Goal: Task Accomplishment & Management: Use online tool/utility

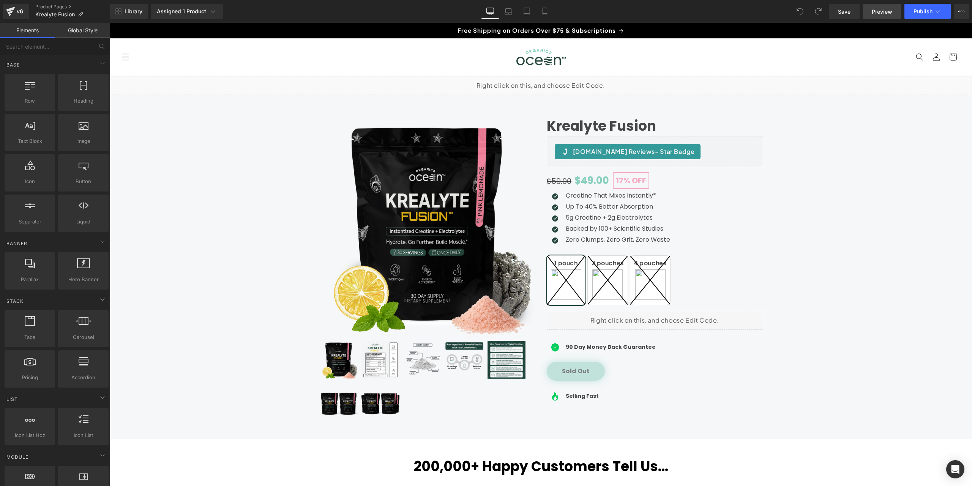
click at [893, 9] on link "Preview" at bounding box center [882, 11] width 39 height 15
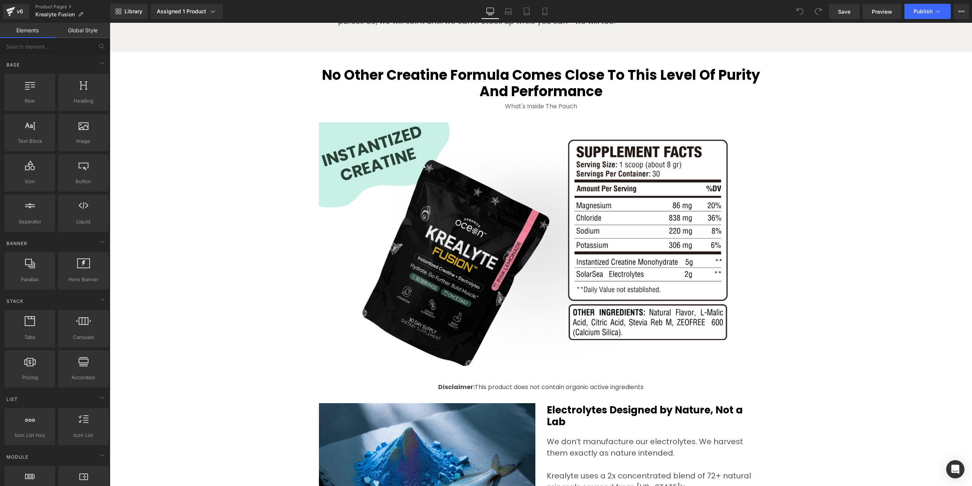
scroll to position [2032, 0]
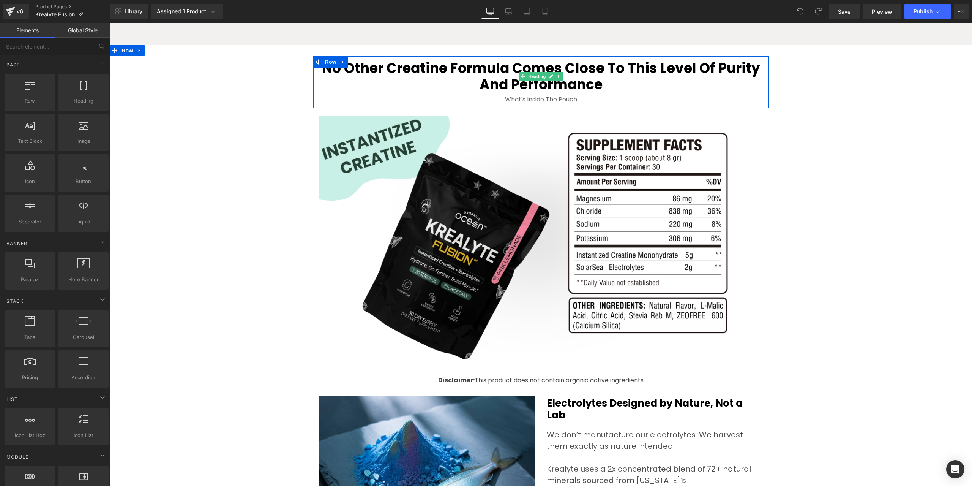
click at [640, 84] on h2 "No Other Creatine Formula Comes Close to This Level of Purity and Performance" at bounding box center [541, 76] width 444 height 33
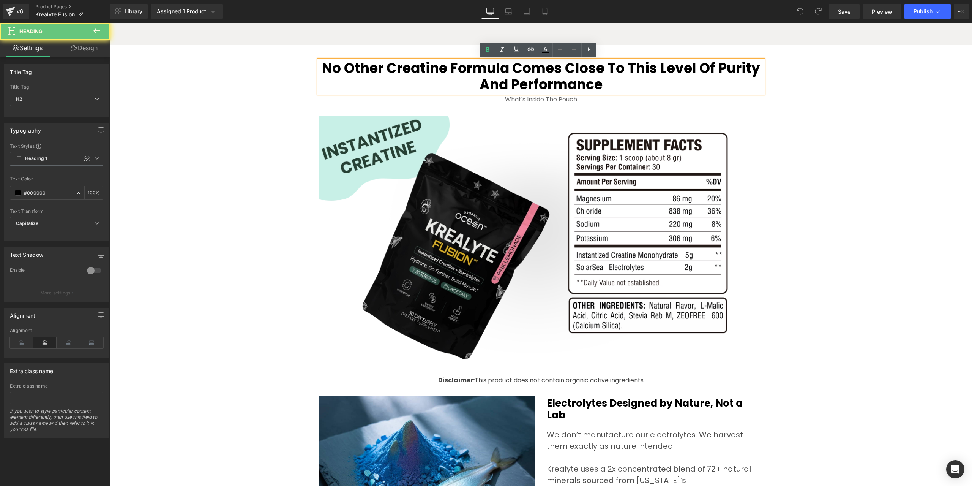
click at [636, 84] on h2 "No Other Creatine Formula Comes Close to This Level of Purity and Performance" at bounding box center [541, 76] width 444 height 33
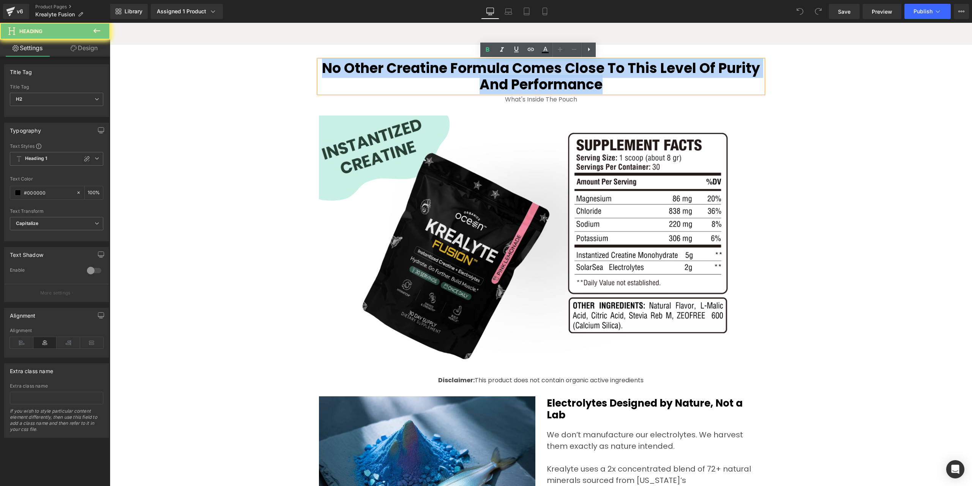
click at [636, 84] on h2 "No Other Creatine Formula Comes Close to This Level of Purity and Performance" at bounding box center [541, 76] width 444 height 33
paste div
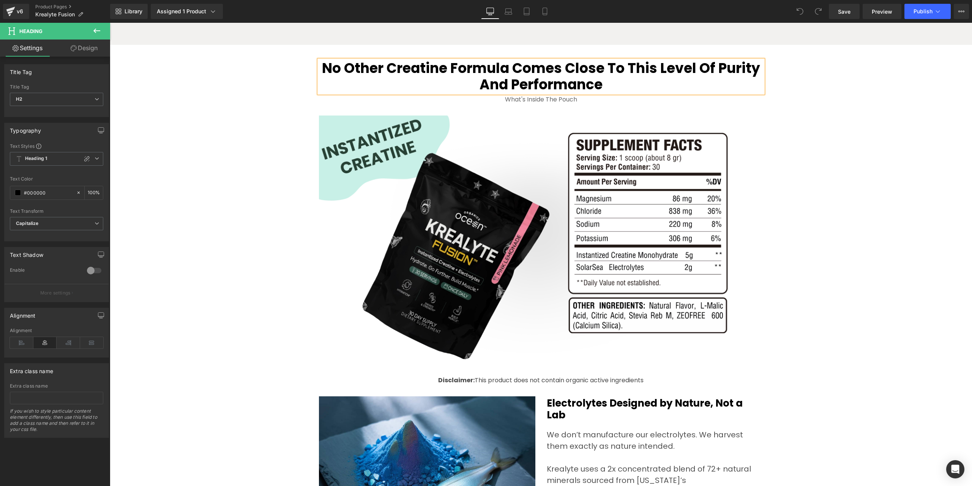
click at [835, 138] on div "No Other Creatine Formula Comes Close to This Level of Purity and Performance H…" at bounding box center [541, 492] width 863 height 873
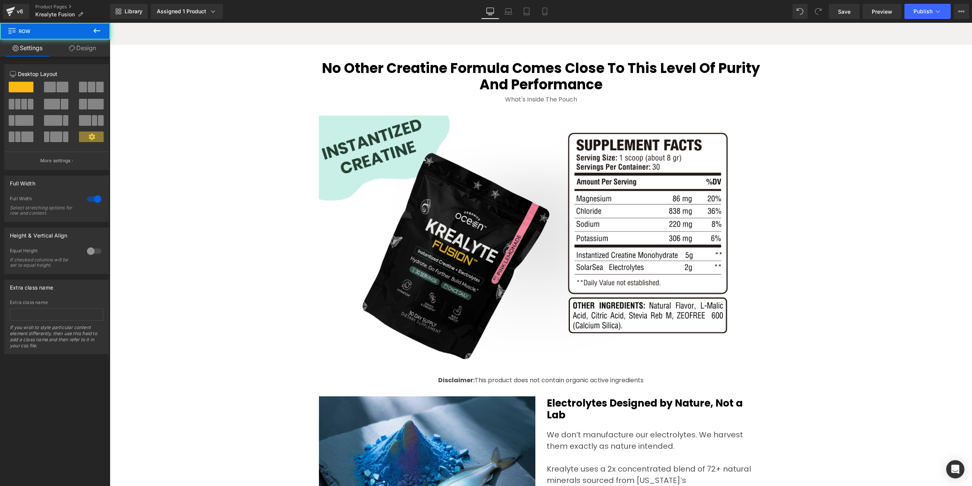
click at [935, 207] on div "No Other Creatine Formula Comes Close to This Level of Purity and Performance H…" at bounding box center [541, 492] width 863 height 873
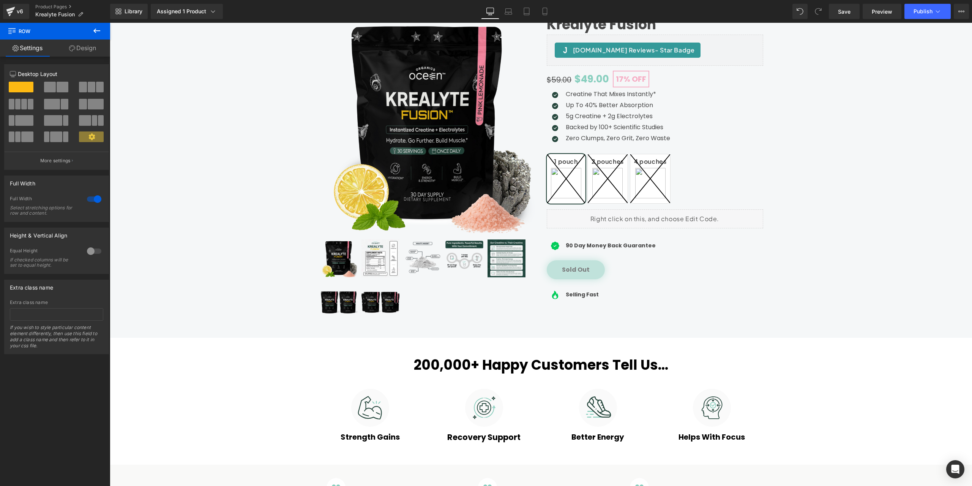
scroll to position [0, 0]
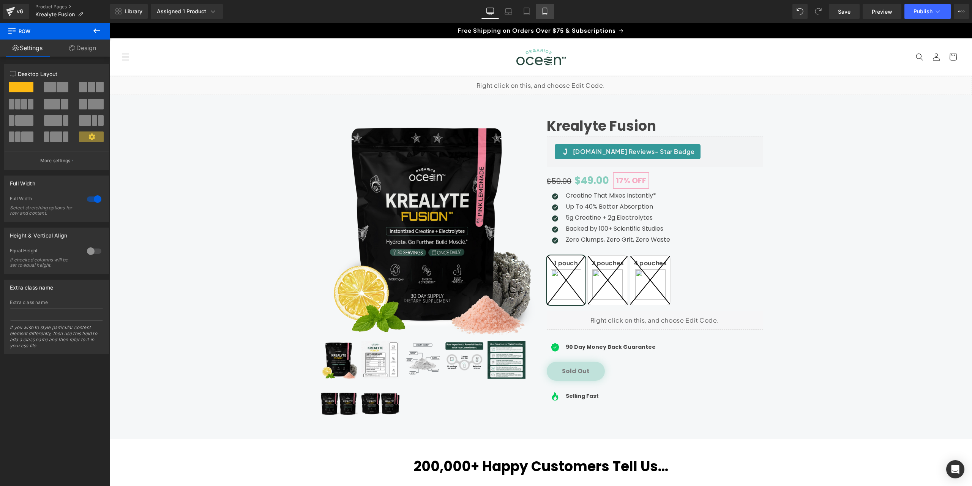
click at [548, 8] on icon at bounding box center [545, 12] width 8 height 8
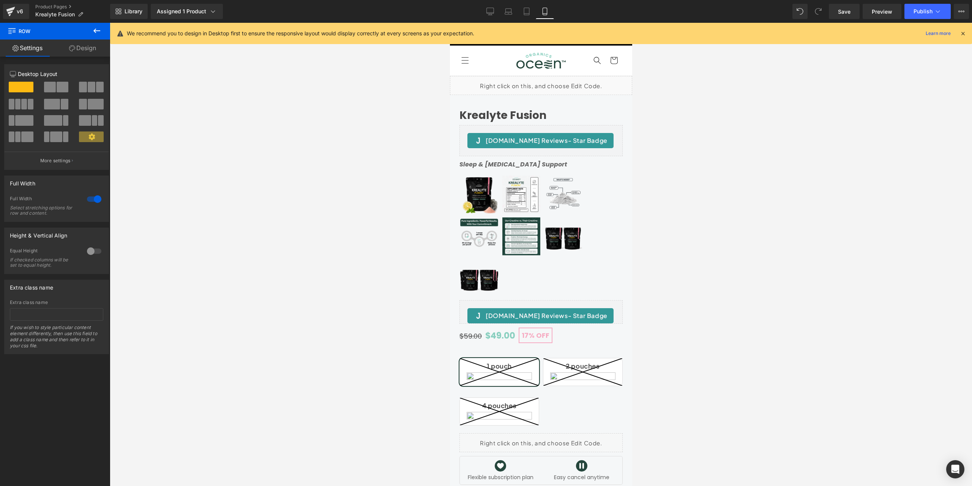
drag, startPoint x: 627, startPoint y: 294, endPoint x: 1084, endPoint y: 52, distance: 516.8
click at [482, 7] on link "Desktop" at bounding box center [490, 11] width 18 height 15
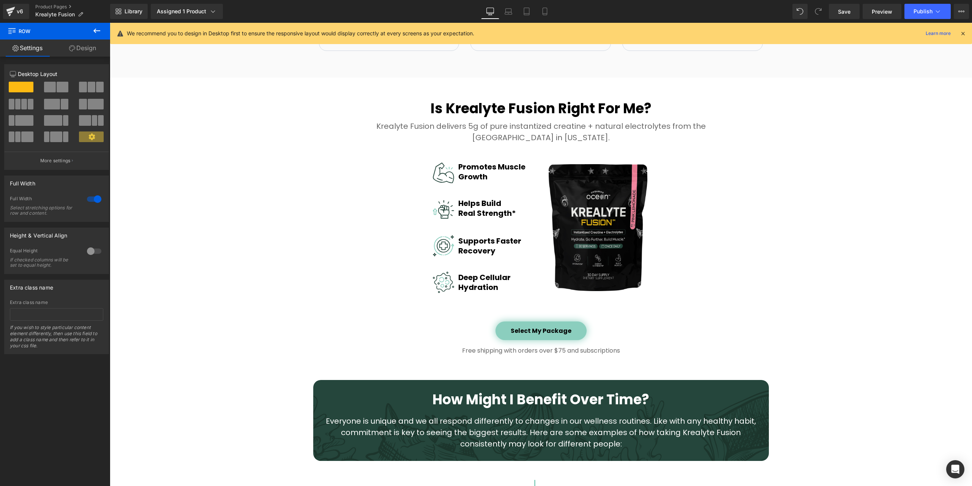
scroll to position [1060, 0]
